Goal: Task Accomplishment & Management: Use online tool/utility

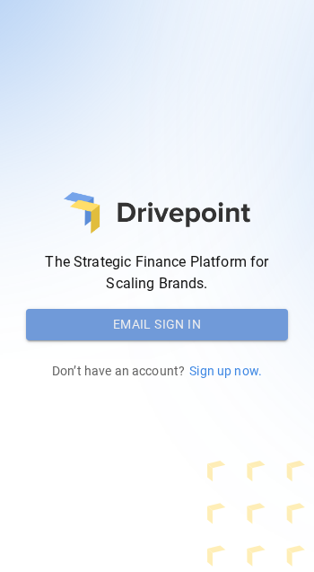
click at [182, 325] on button "Email Sign In" at bounding box center [157, 325] width 262 height 32
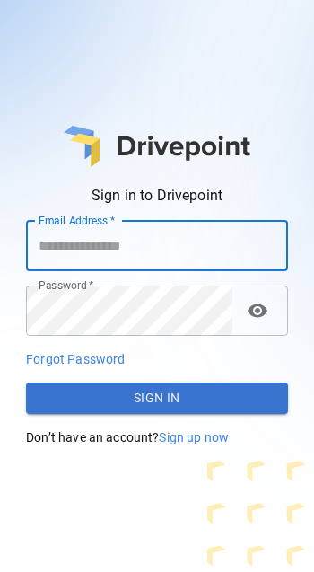
click at [81, 253] on input "Email Address   *" at bounding box center [157, 246] width 262 height 50
type input "**********"
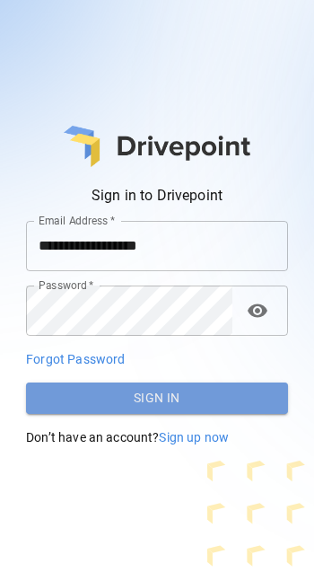
click at [234, 403] on button "Sign In" at bounding box center [157, 399] width 262 height 32
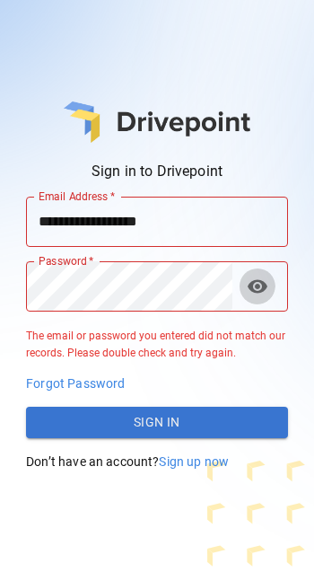
click at [262, 288] on span "visibility" at bounding box center [258, 287] width 22 height 22
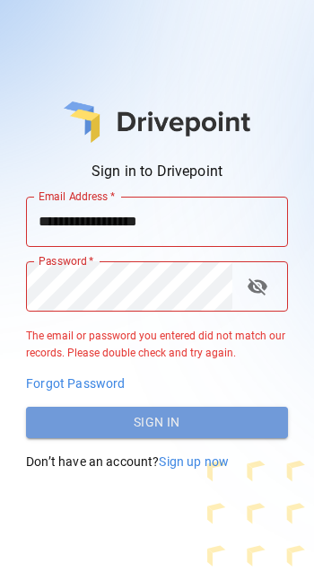
click at [190, 430] on button "Sign In" at bounding box center [157, 423] width 262 height 32
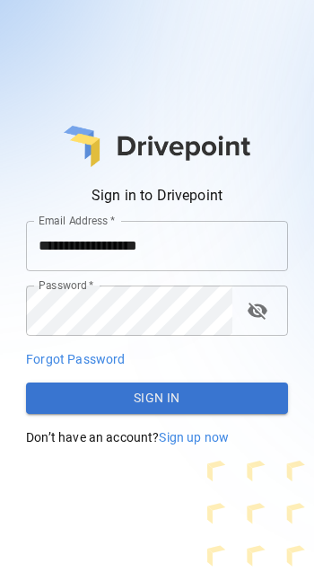
click at [194, 401] on button "Sign In" at bounding box center [157, 399] width 262 height 32
